Goal: Find contact information: Find contact information

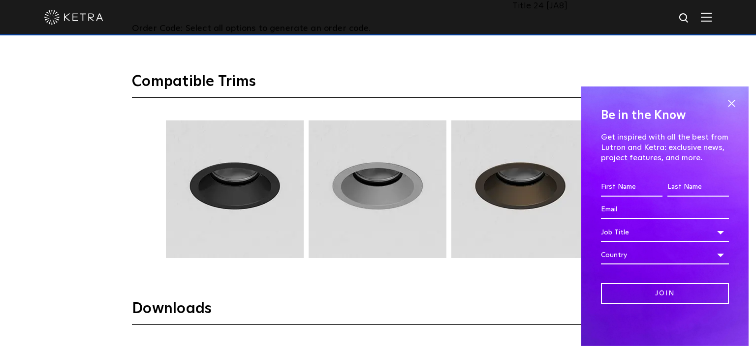
scroll to position [1234, 0]
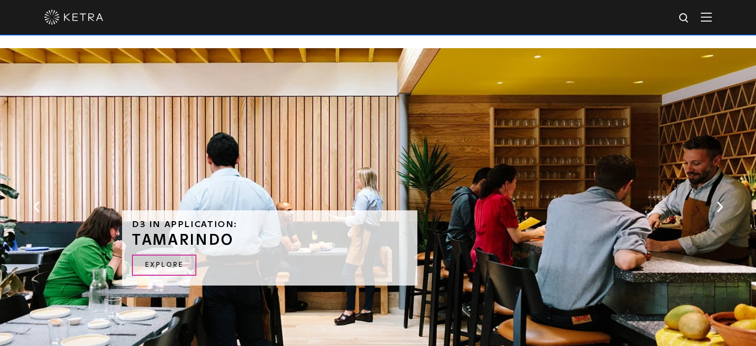
scroll to position [1768, 0]
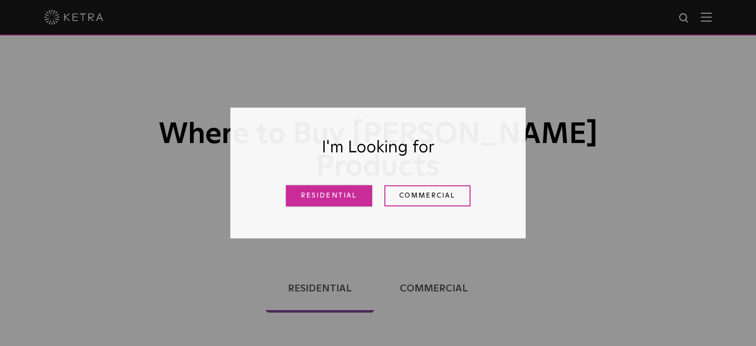
click at [351, 200] on link "Residential" at bounding box center [329, 196] width 86 height 21
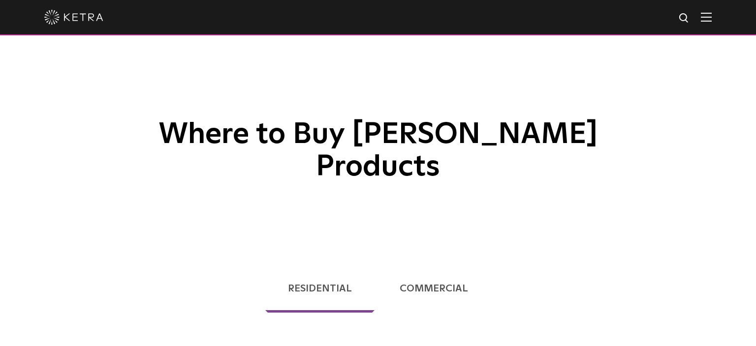
scroll to position [280, 0]
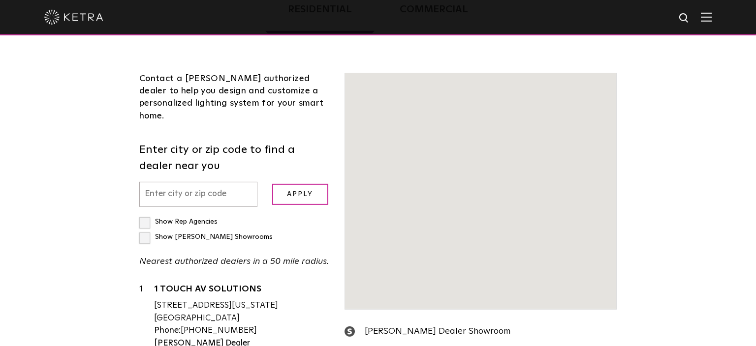
click at [206, 142] on form "Enter city or zip code to find a dealer near you Apply" at bounding box center [234, 174] width 190 height 65
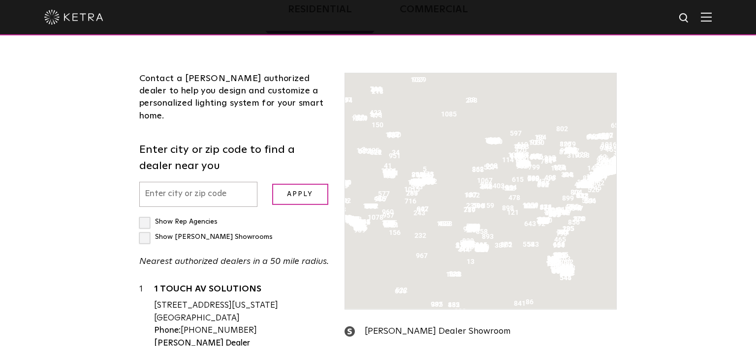
scroll to position [307, 0]
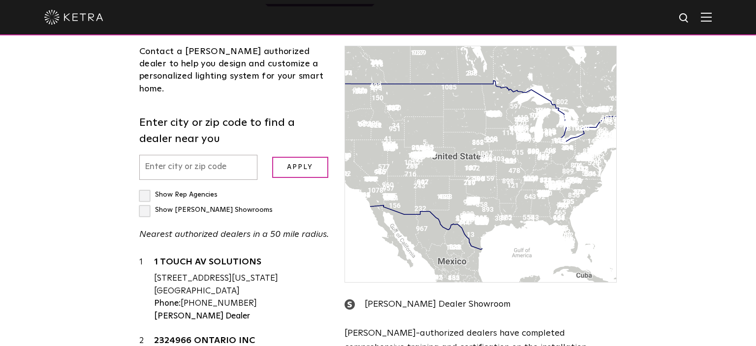
click at [189, 155] on input "text" at bounding box center [198, 167] width 118 height 25
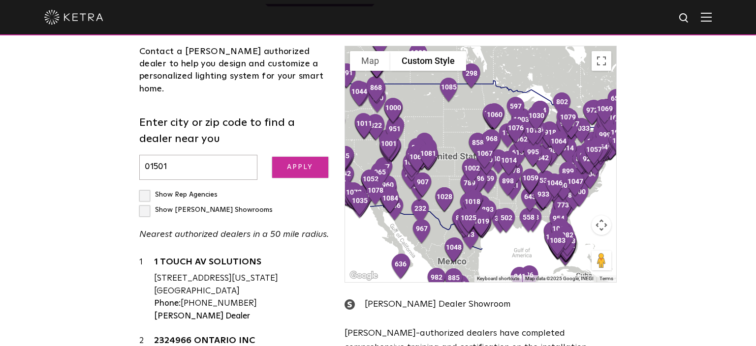
type input "01501"
click at [306, 157] on input "Apply" at bounding box center [300, 167] width 56 height 21
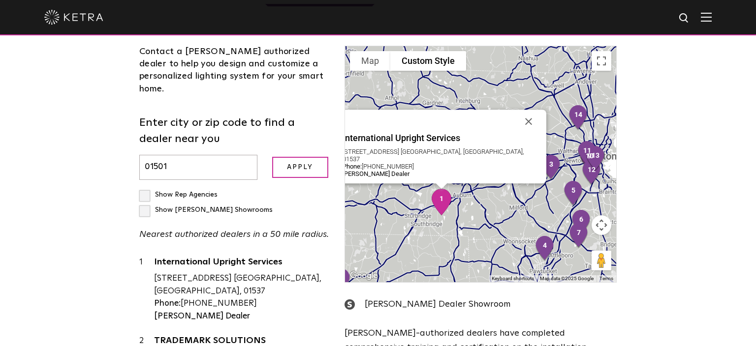
click at [437, 185] on img "1" at bounding box center [441, 202] width 29 height 34
click at [215, 258] on link "International Upright Services" at bounding box center [242, 264] width 176 height 12
